Goal: Find specific page/section: Find specific page/section

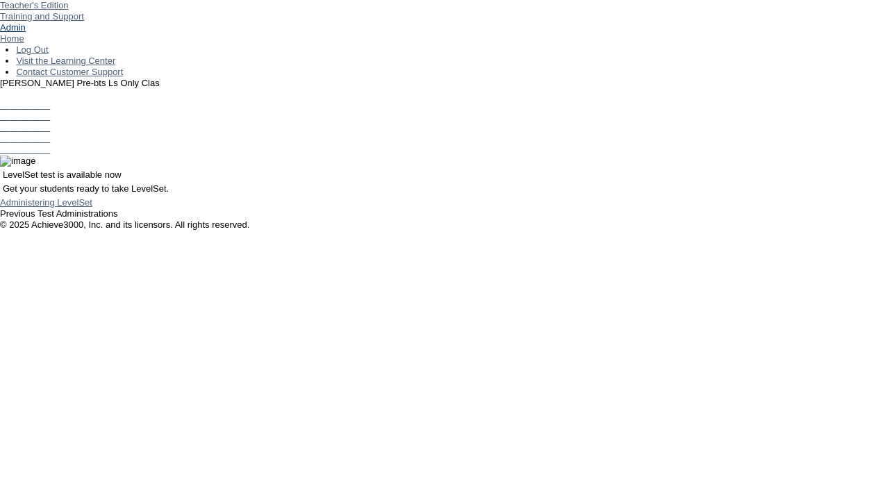
click at [26, 33] on link "Admin" at bounding box center [13, 27] width 26 height 10
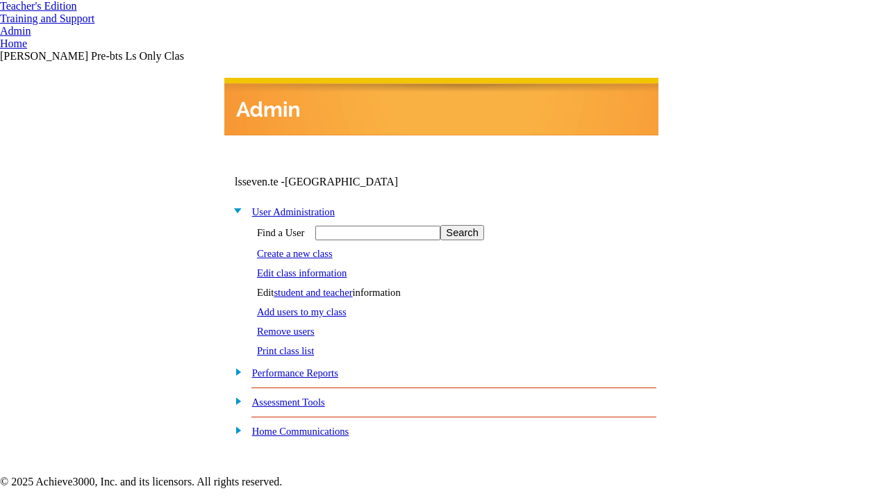
click at [325, 289] on link "student and teacher" at bounding box center [313, 292] width 79 height 11
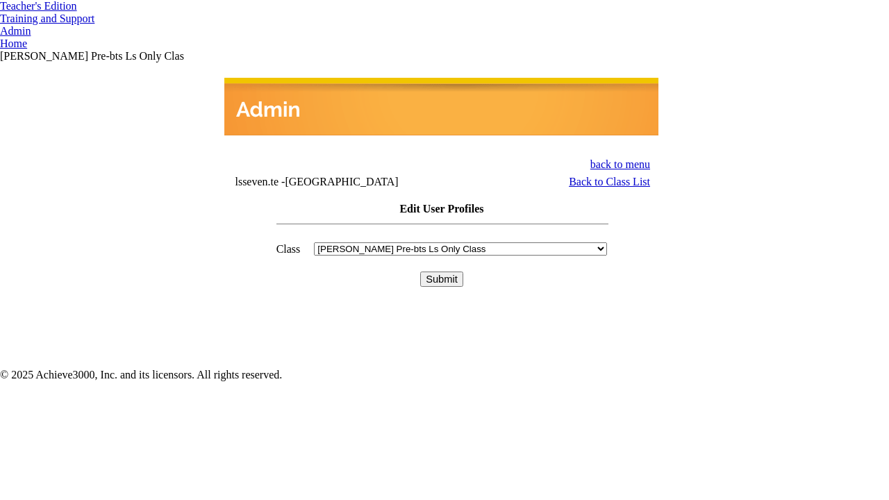
click at [442, 272] on input "Submit" at bounding box center [441, 279] width 43 height 15
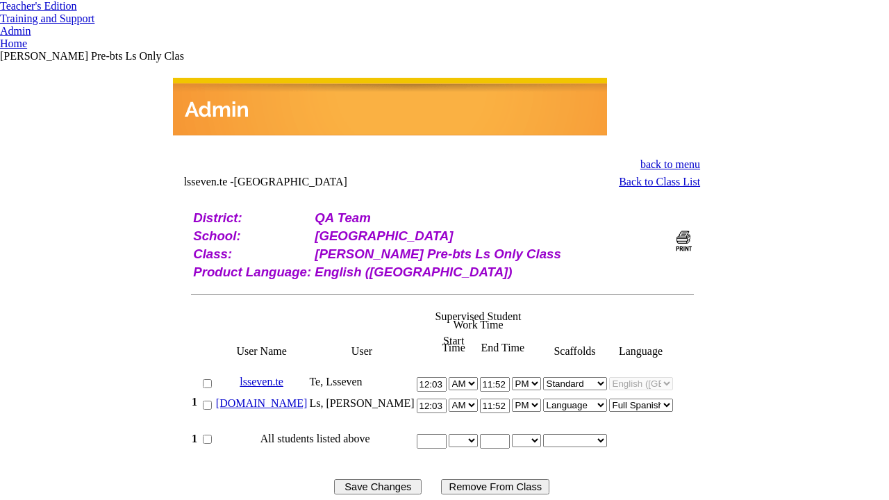
click at [288, 397] on link "bella.ls" at bounding box center [262, 403] width 92 height 12
